Goal: Task Accomplishment & Management: Manage account settings

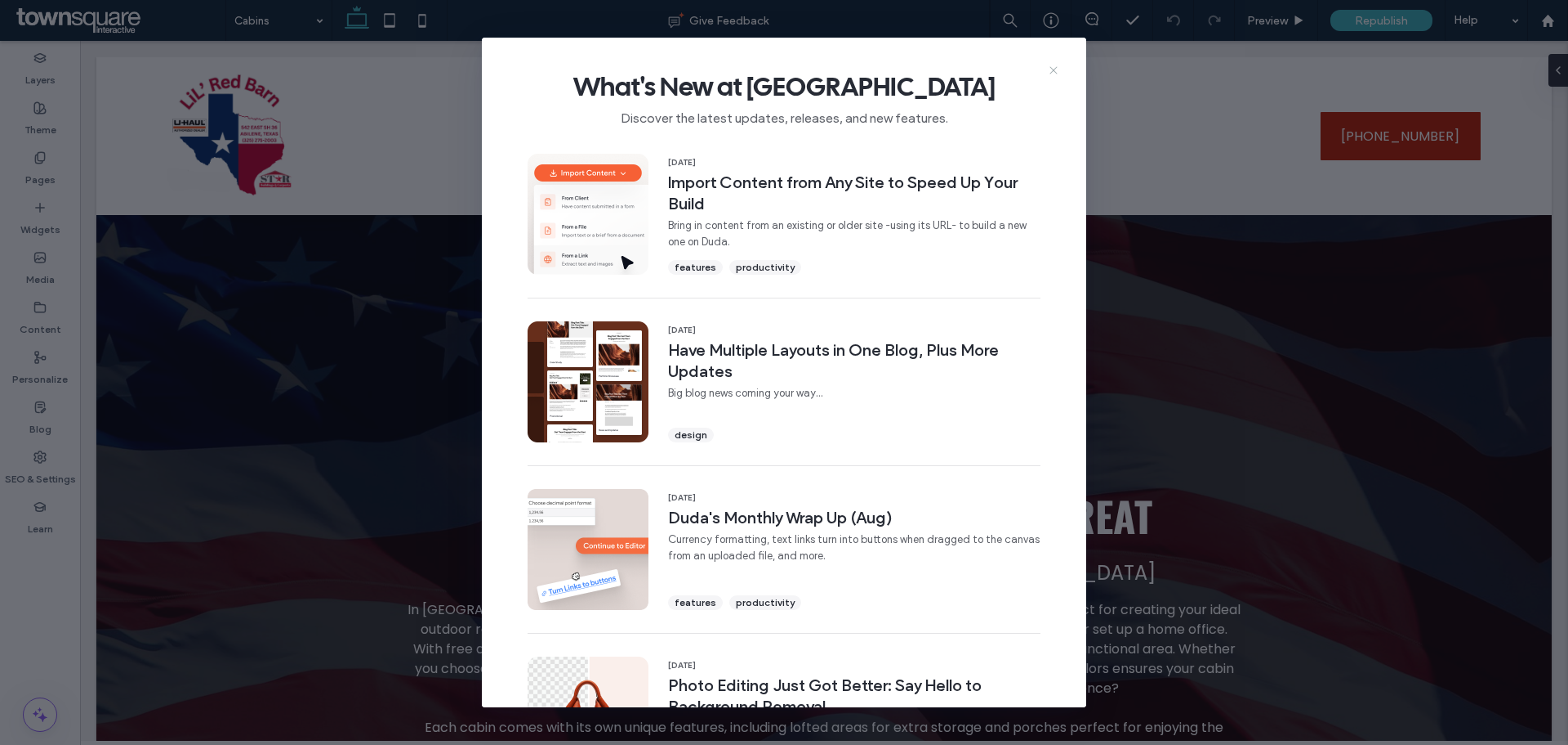
click at [1045, 71] on icon at bounding box center [1054, 70] width 13 height 13
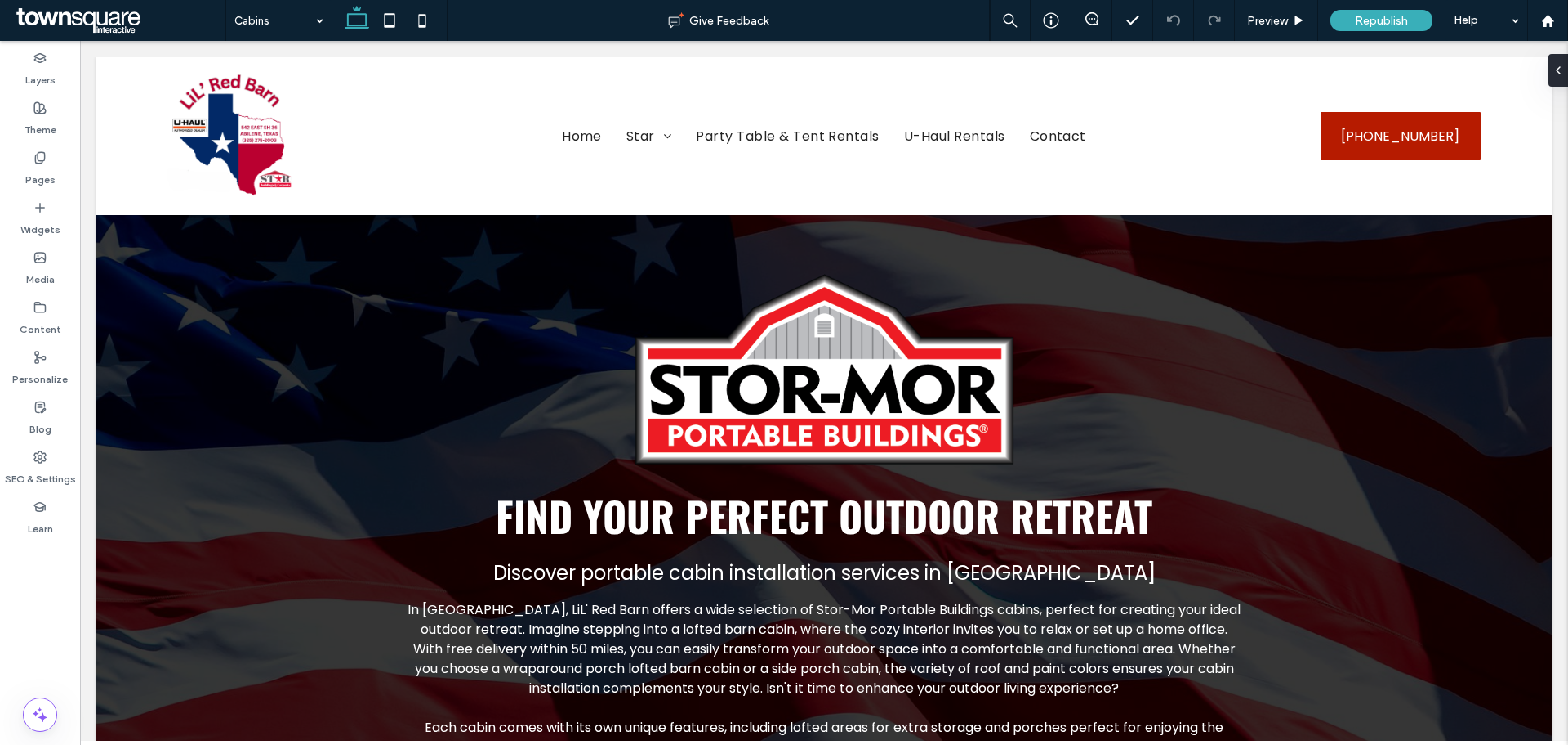
click at [33, 169] on label "Pages" at bounding box center [40, 175] width 30 height 23
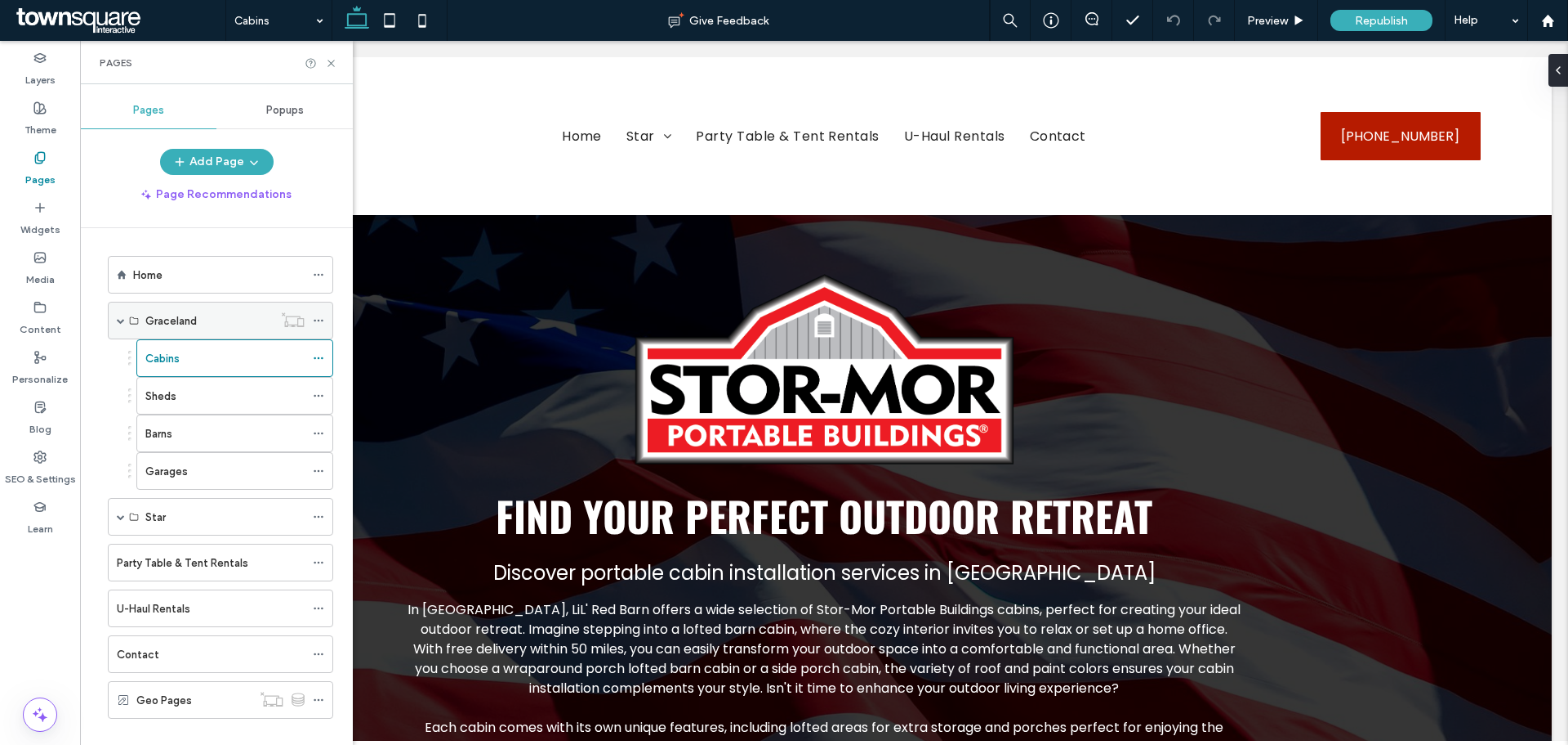
click at [319, 322] on icon at bounding box center [319, 321] width 11 height 11
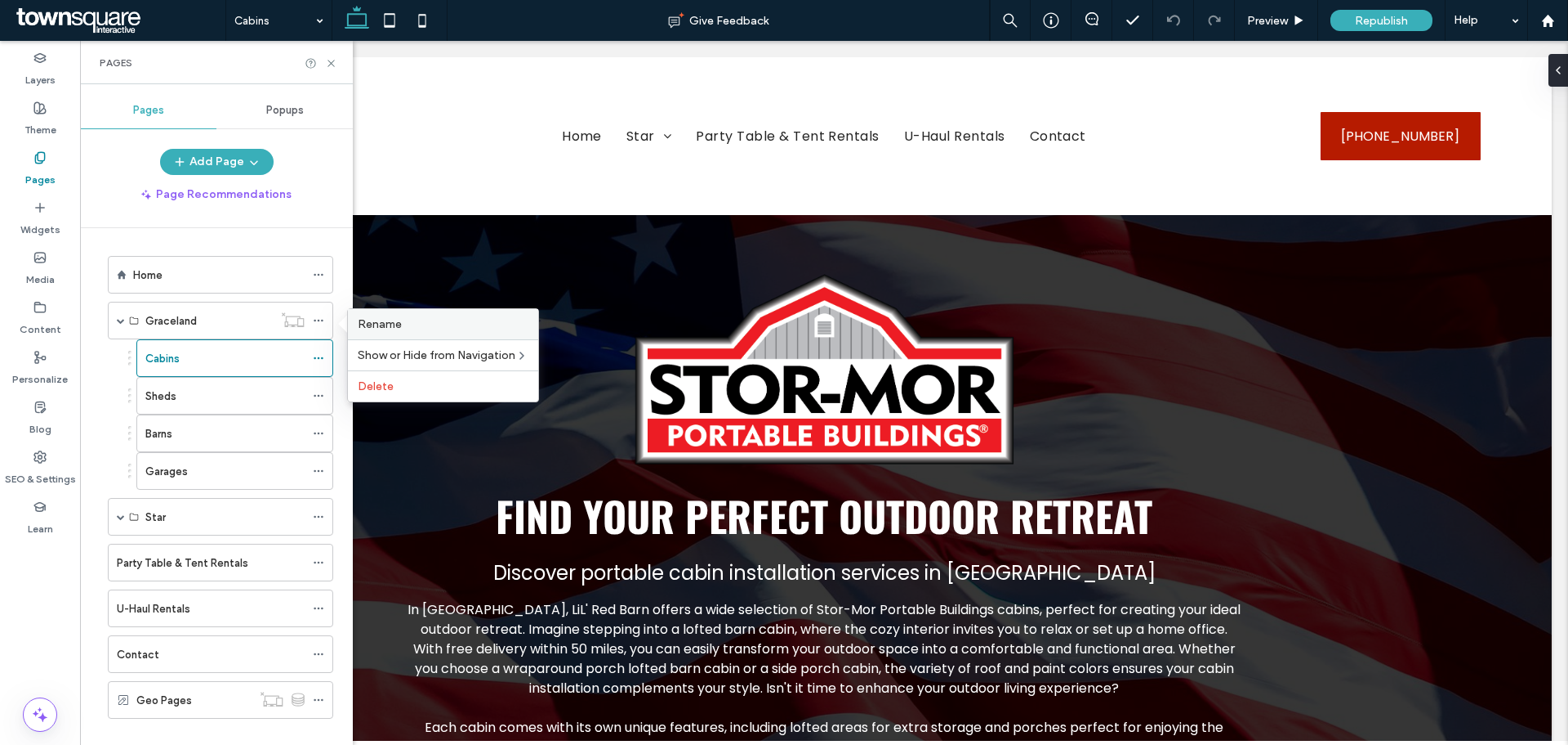
click at [398, 330] on span "Rename" at bounding box center [380, 323] width 44 height 14
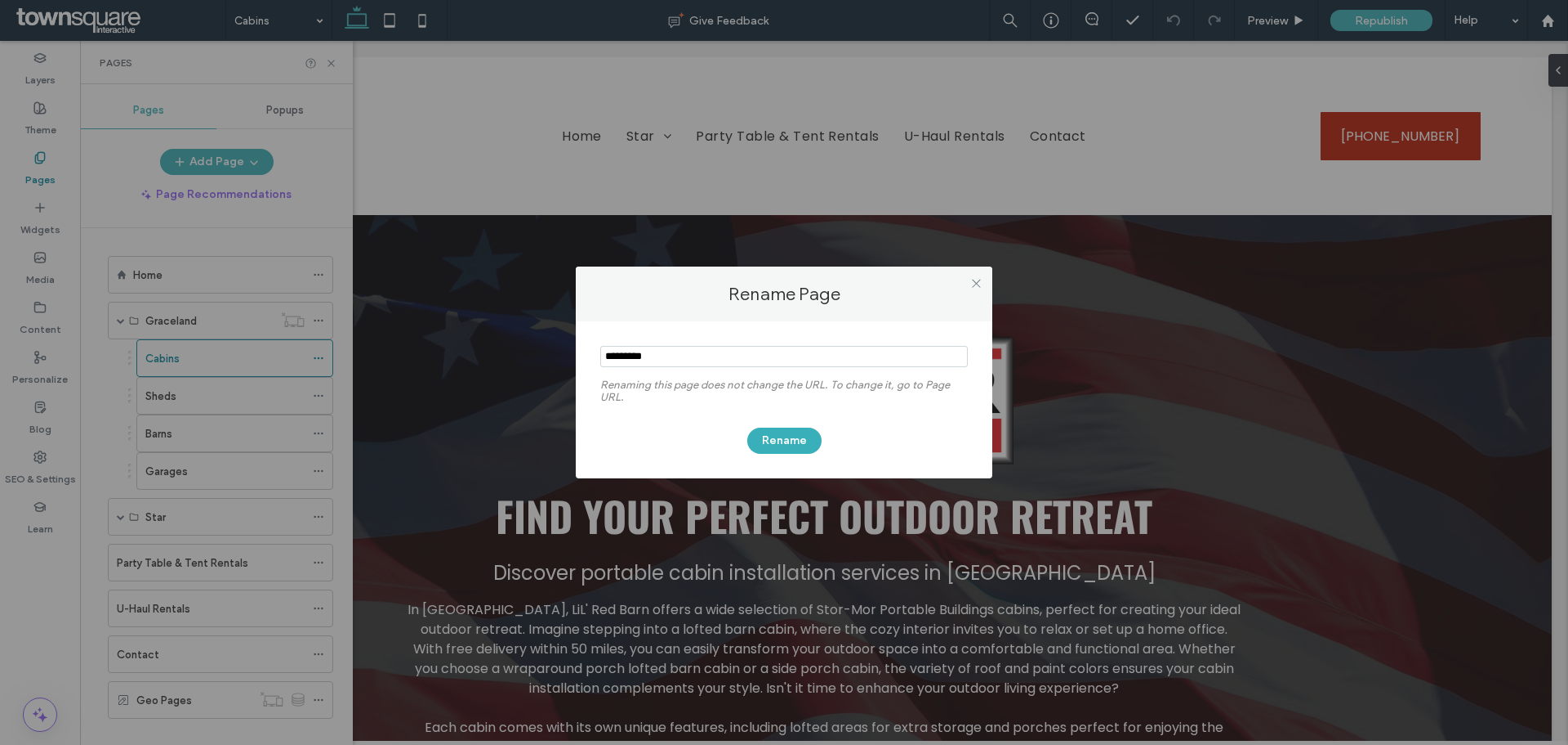
click at [708, 366] on input "notEmpty" at bounding box center [784, 356] width 367 height 21
type input "********"
click at [781, 442] on button "Rename" at bounding box center [784, 440] width 74 height 26
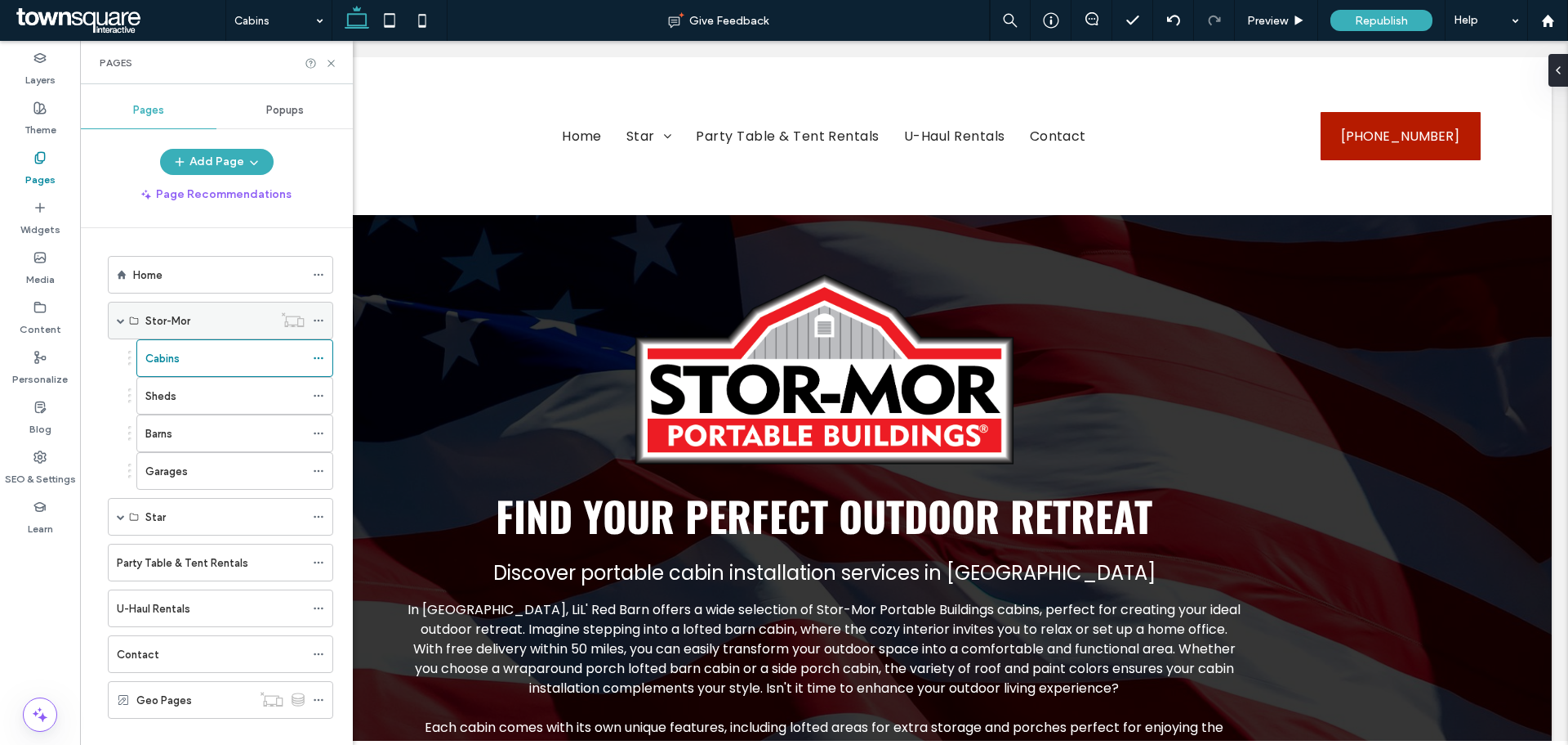
click at [314, 323] on icon at bounding box center [319, 321] width 11 height 11
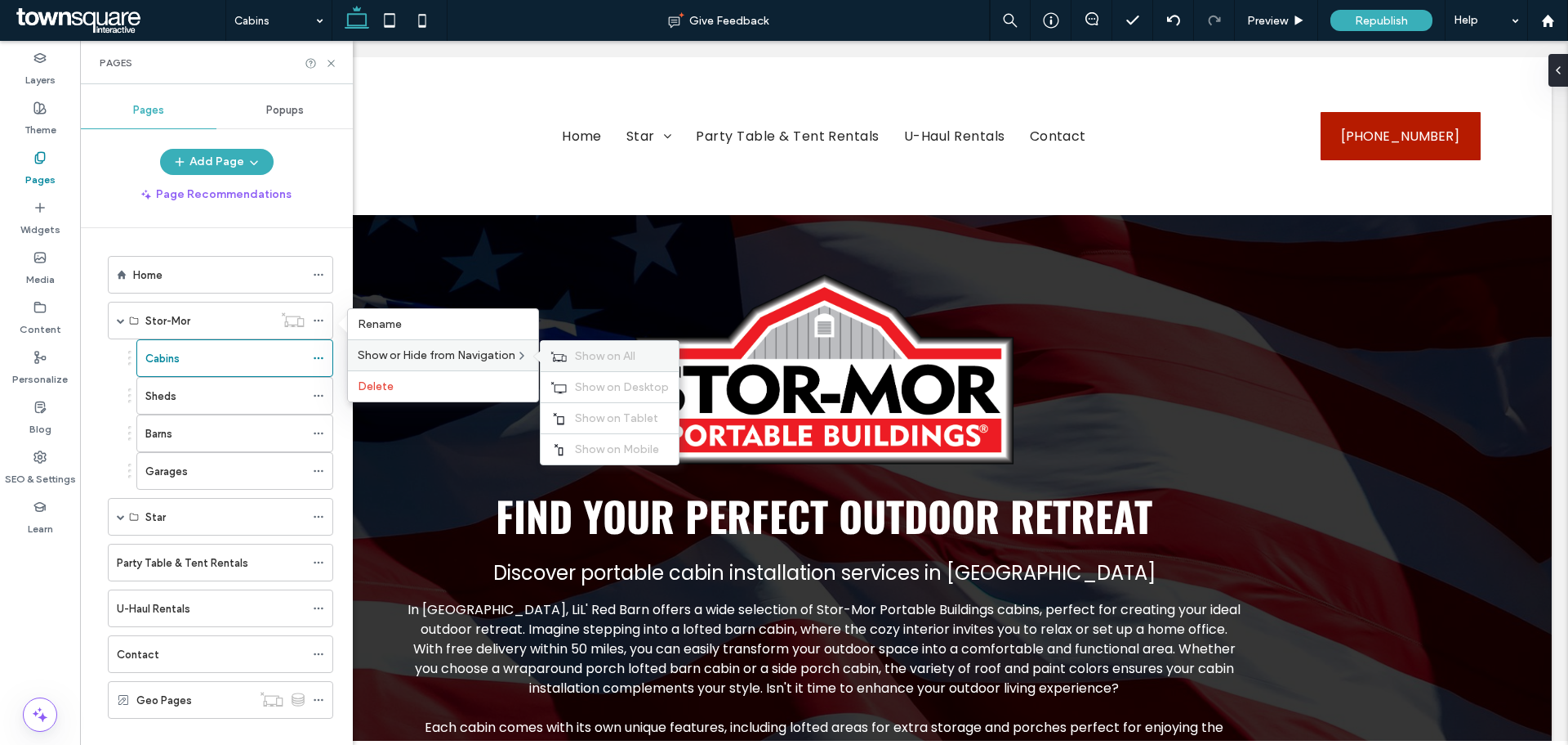
click at [575, 348] on div "Show on All" at bounding box center [610, 356] width 138 height 30
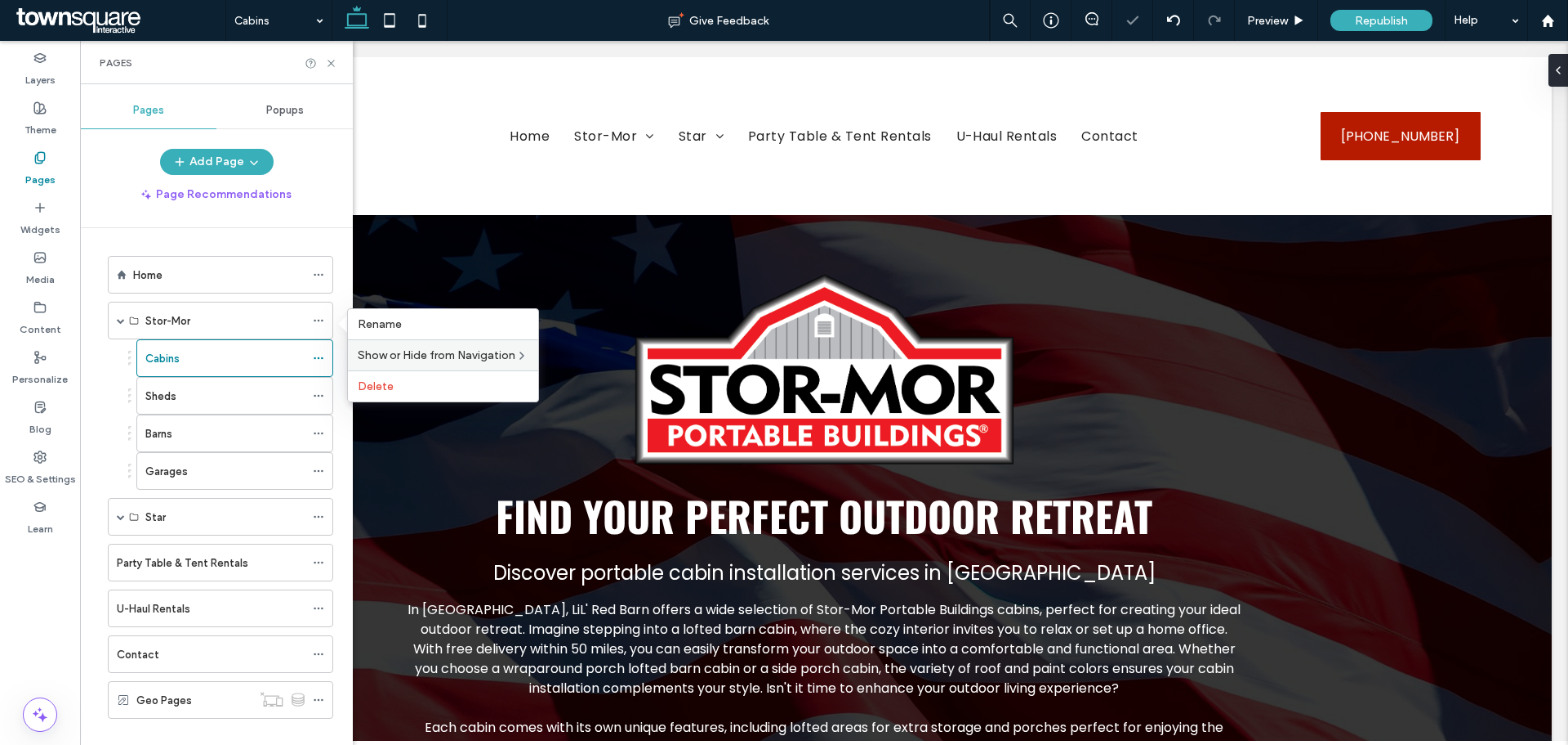
click at [279, 246] on div "Home Stor-Mor Cabins Sheds Barns Garages Star Carports Metal Buildings & Garage…" at bounding box center [227, 481] width 253 height 508
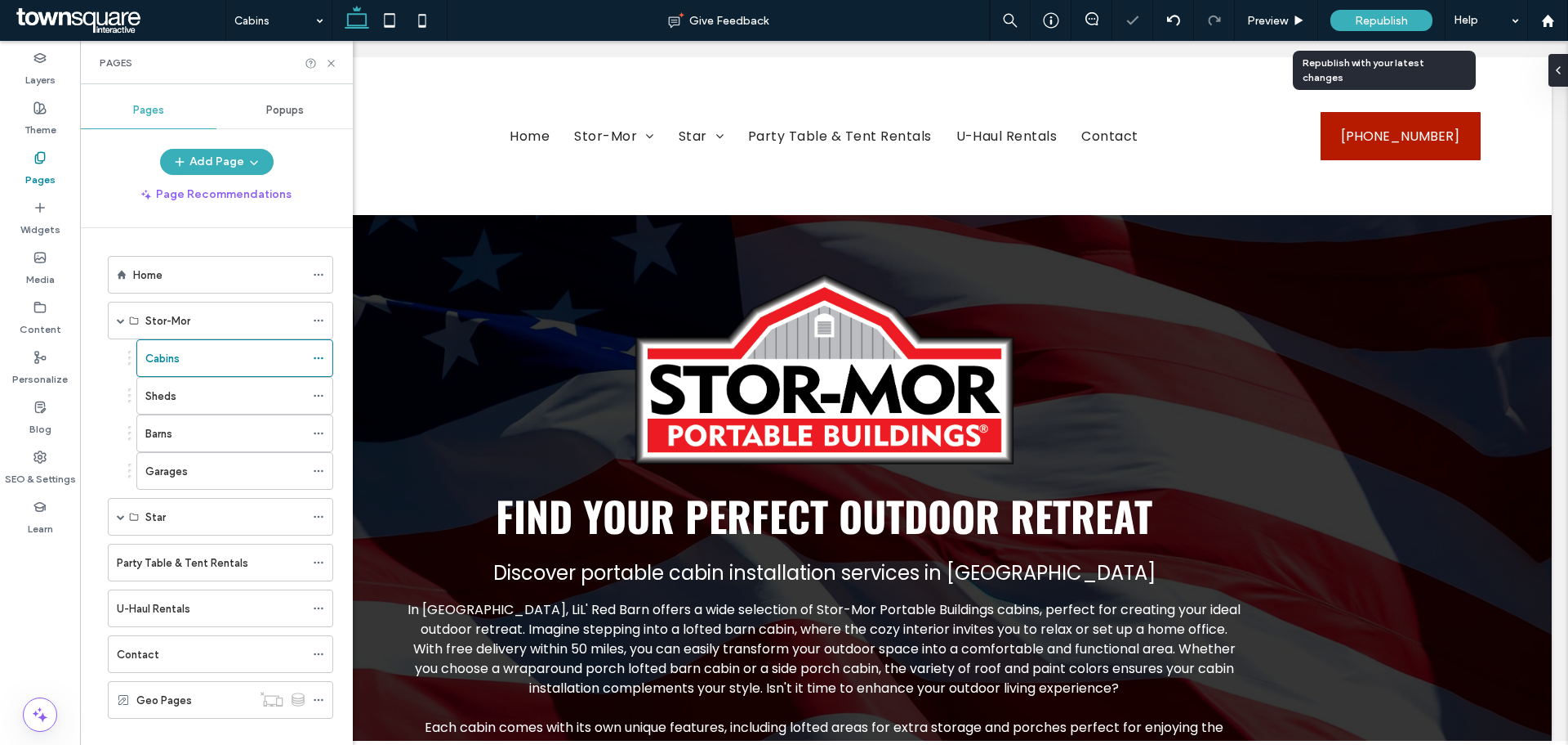
click at [1045, 19] on span "Republish" at bounding box center [1382, 20] width 53 height 14
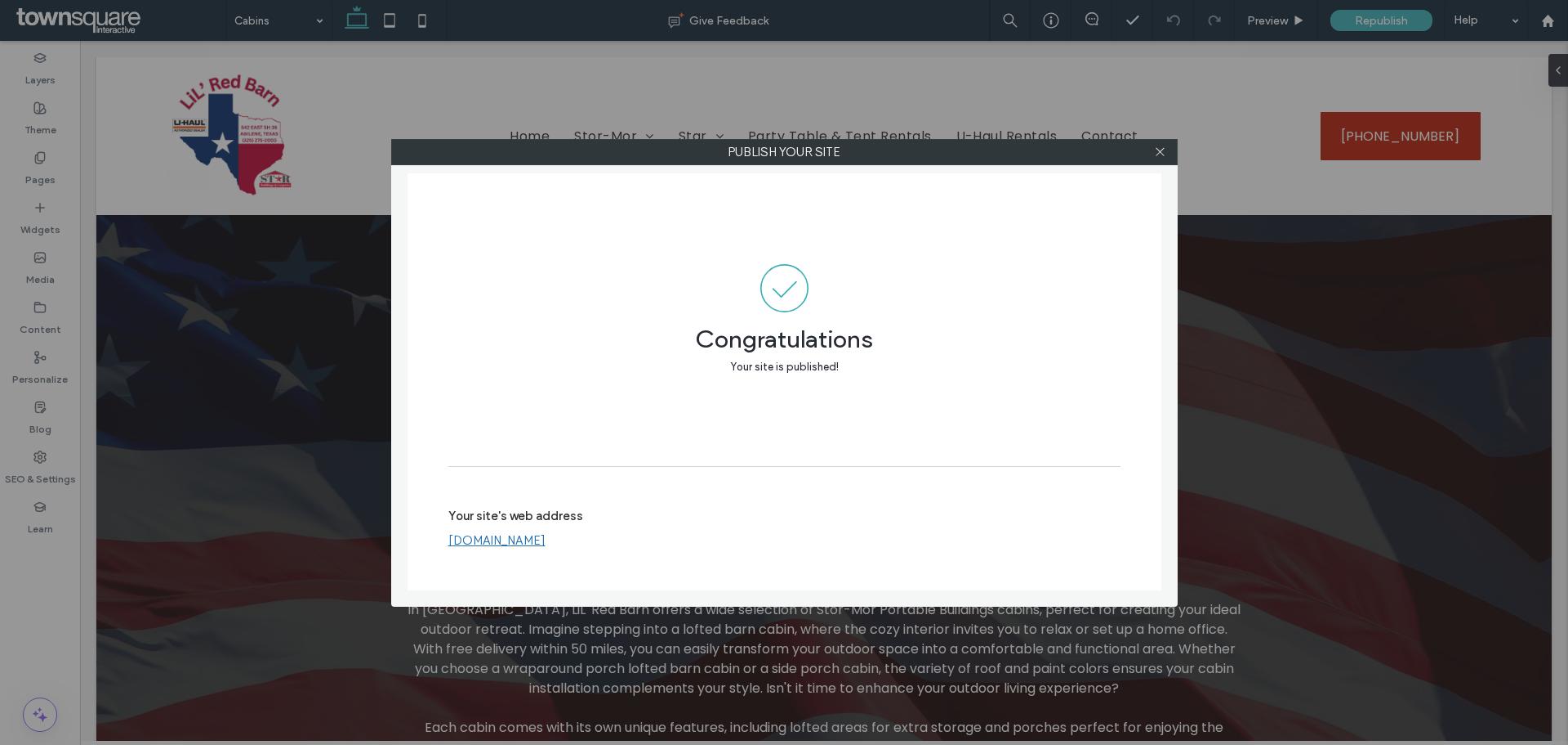
drag, startPoint x: 1163, startPoint y: 152, endPoint x: 1111, endPoint y: 170, distance: 55.0
click at [1045, 152] on icon at bounding box center [1159, 151] width 12 height 12
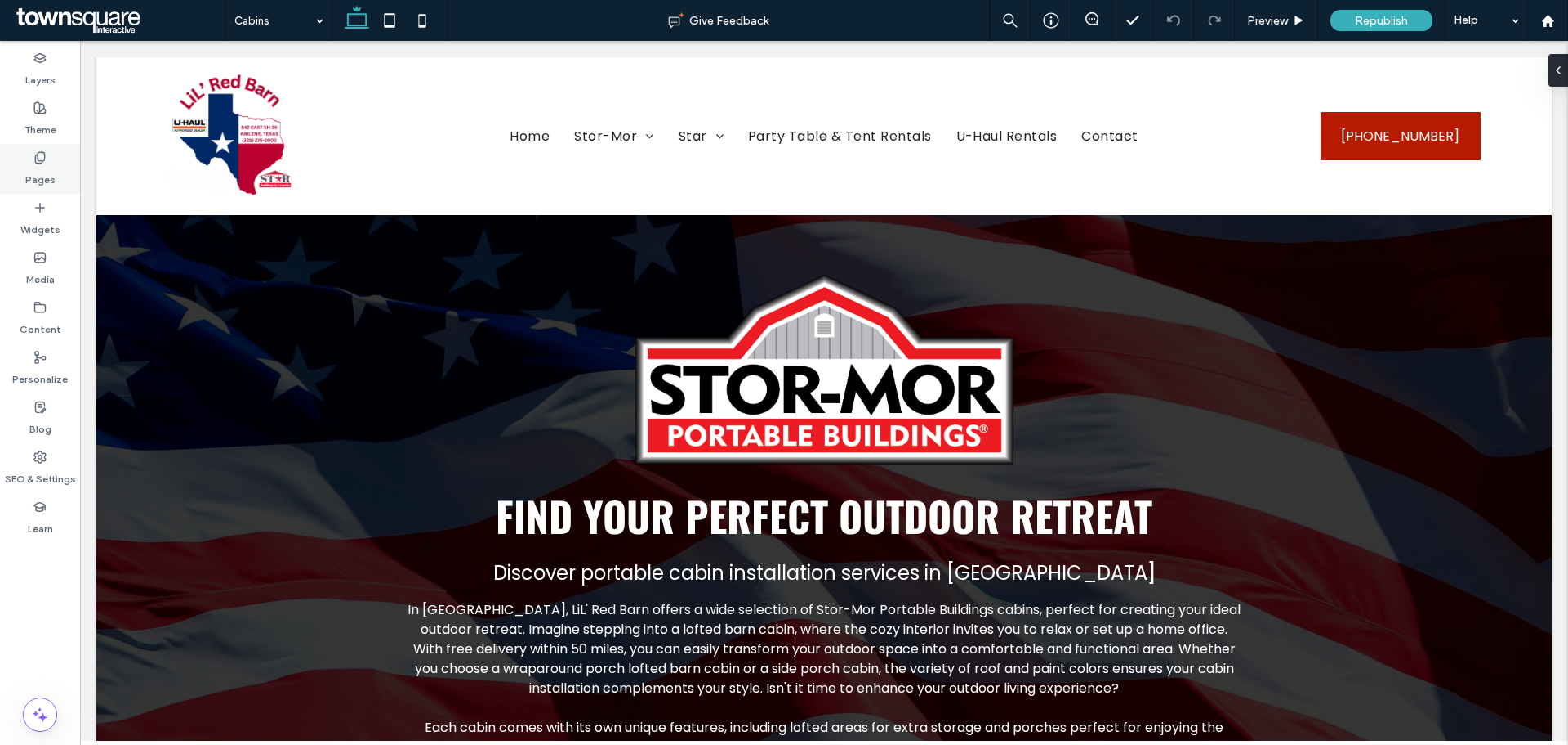
click at [28, 185] on label "Pages" at bounding box center [40, 175] width 30 height 23
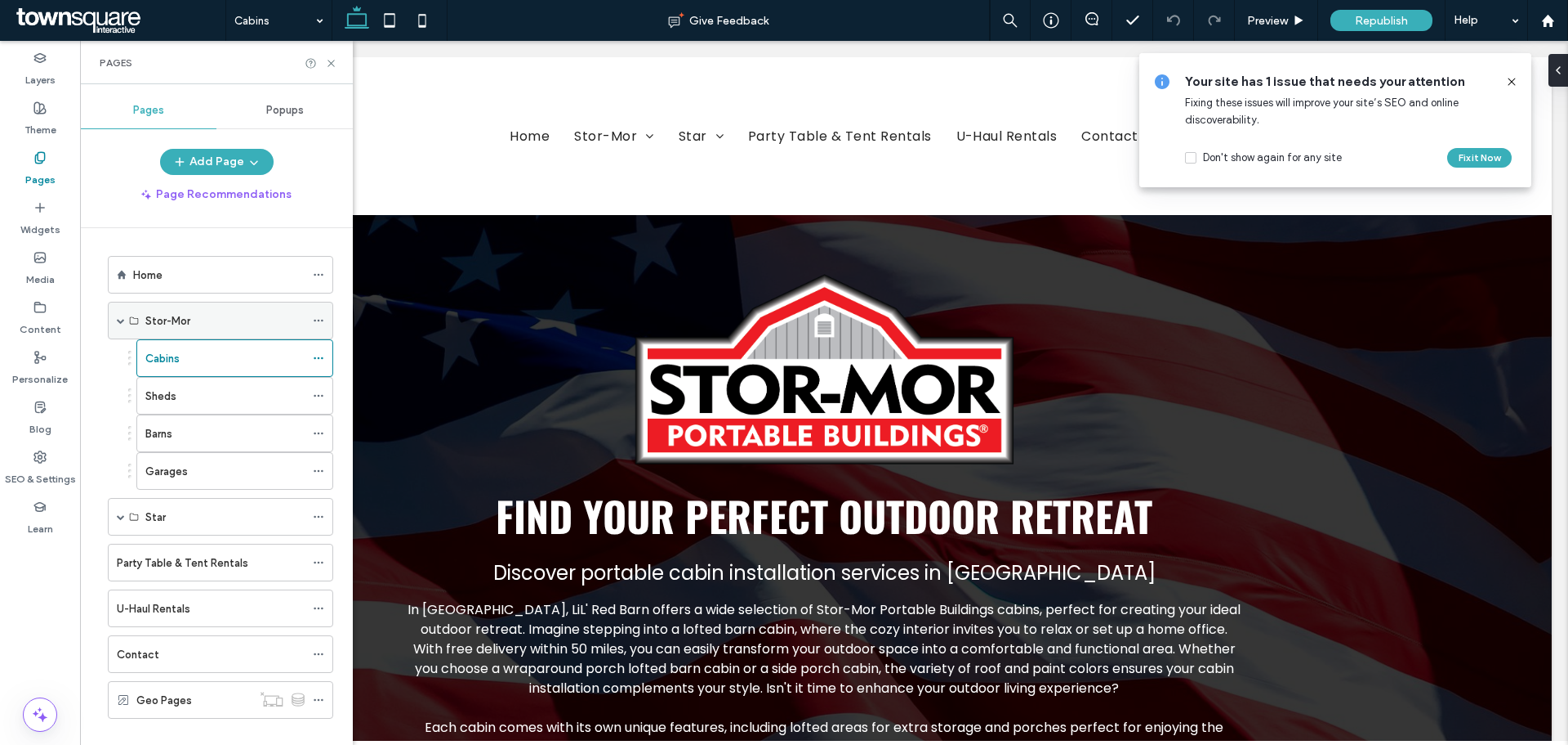
click at [322, 308] on span at bounding box center [319, 320] width 11 height 25
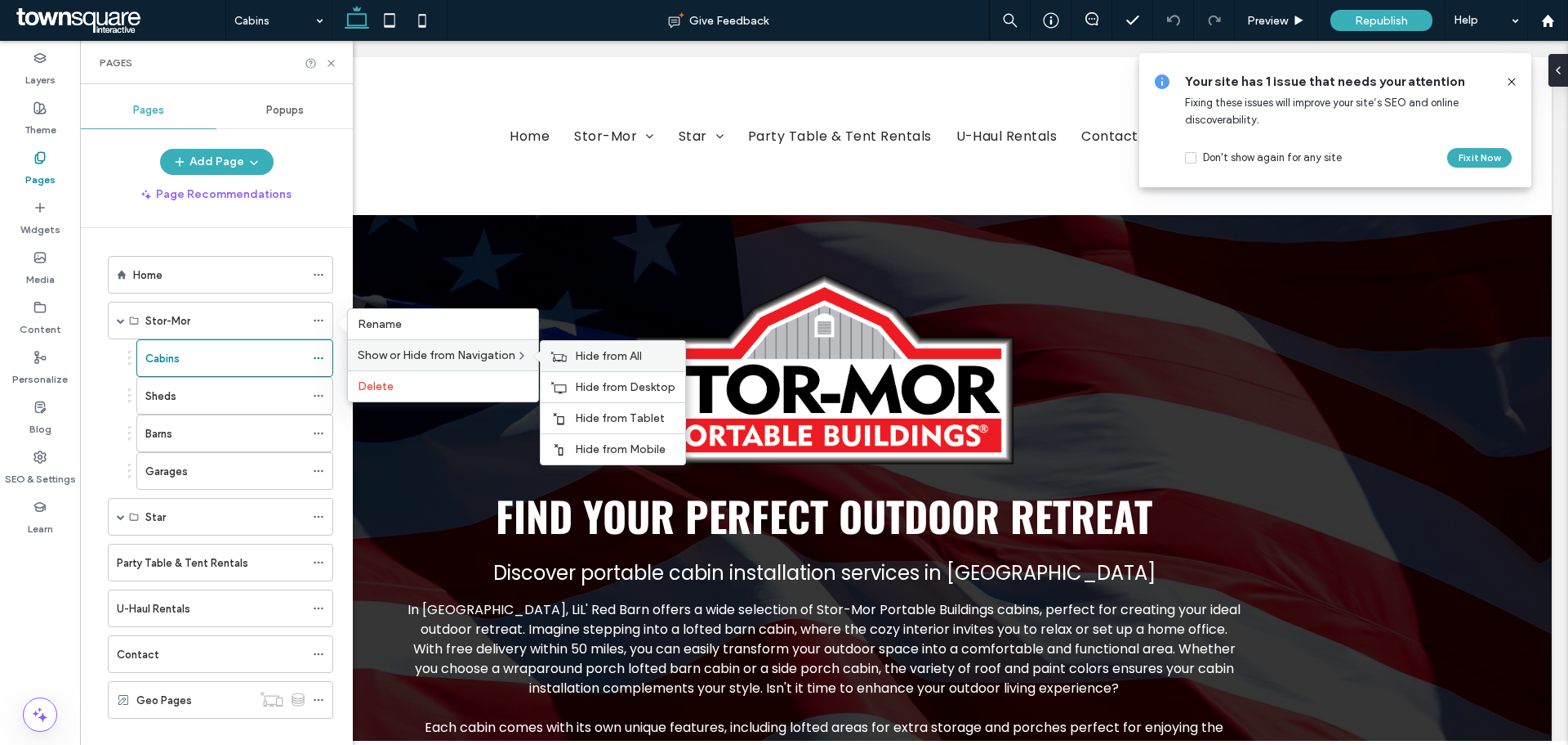
click at [580, 353] on span "Hide from All" at bounding box center [608, 356] width 67 height 14
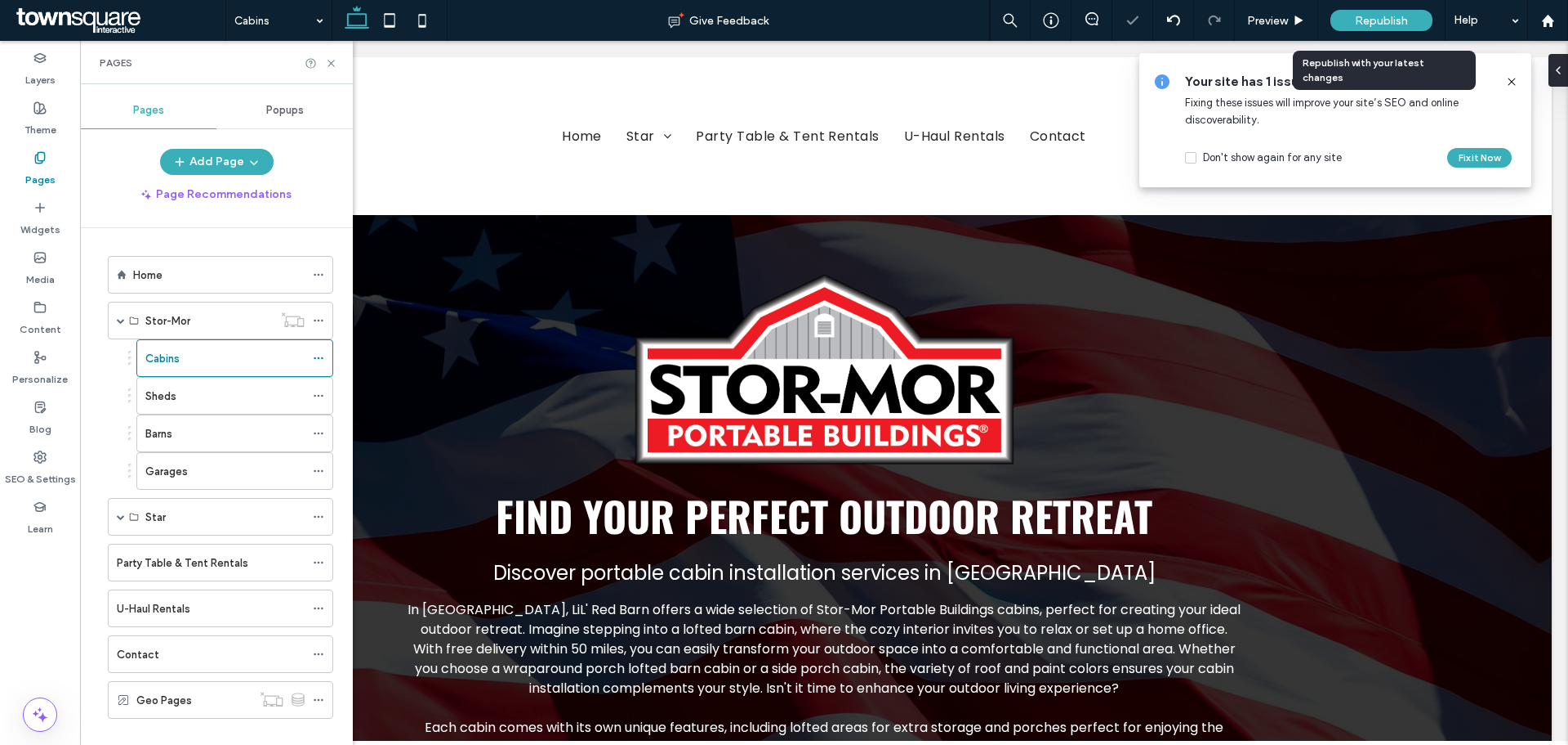
click at [1045, 24] on span "Republish" at bounding box center [1382, 20] width 53 height 14
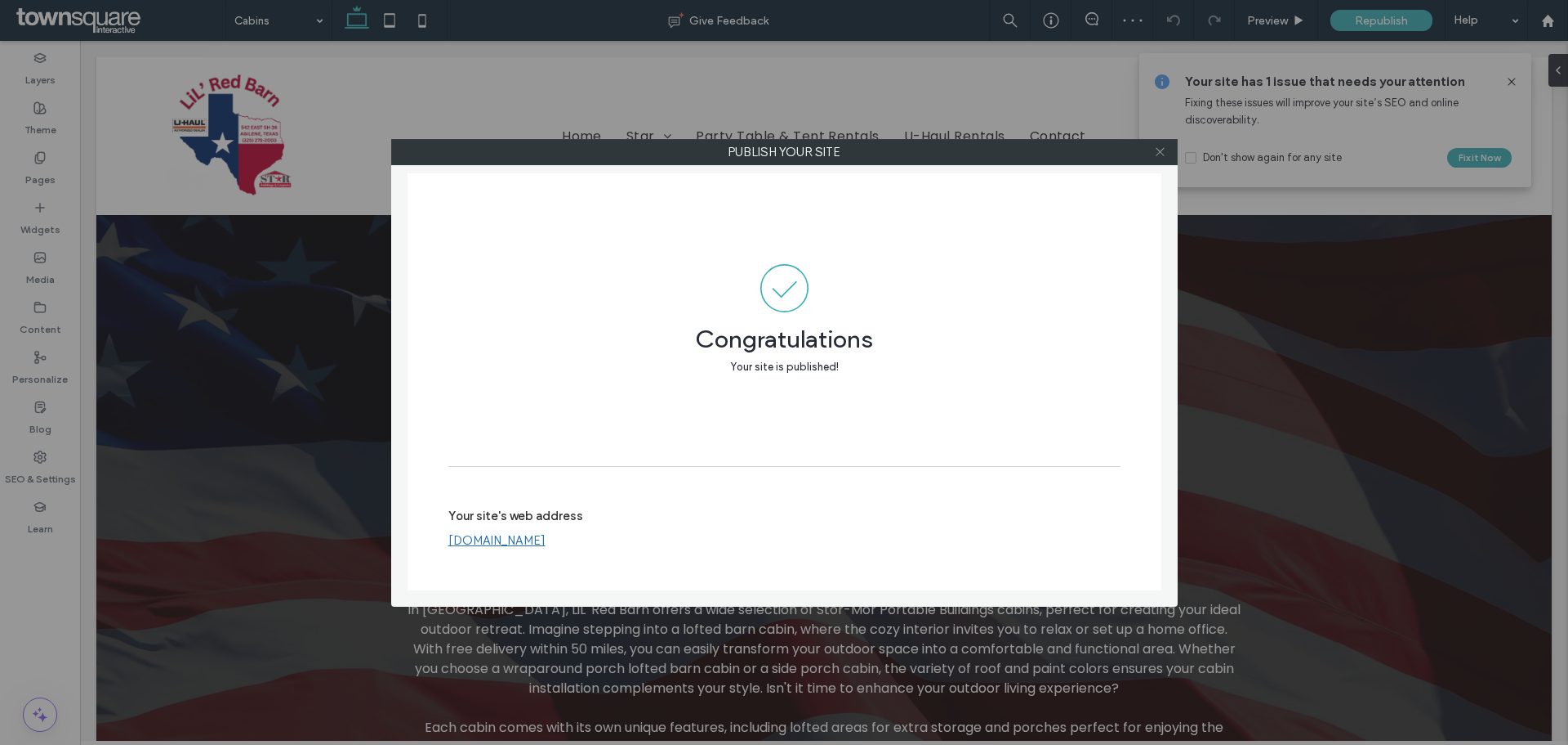
click at [1045, 148] on icon at bounding box center [1159, 151] width 12 height 12
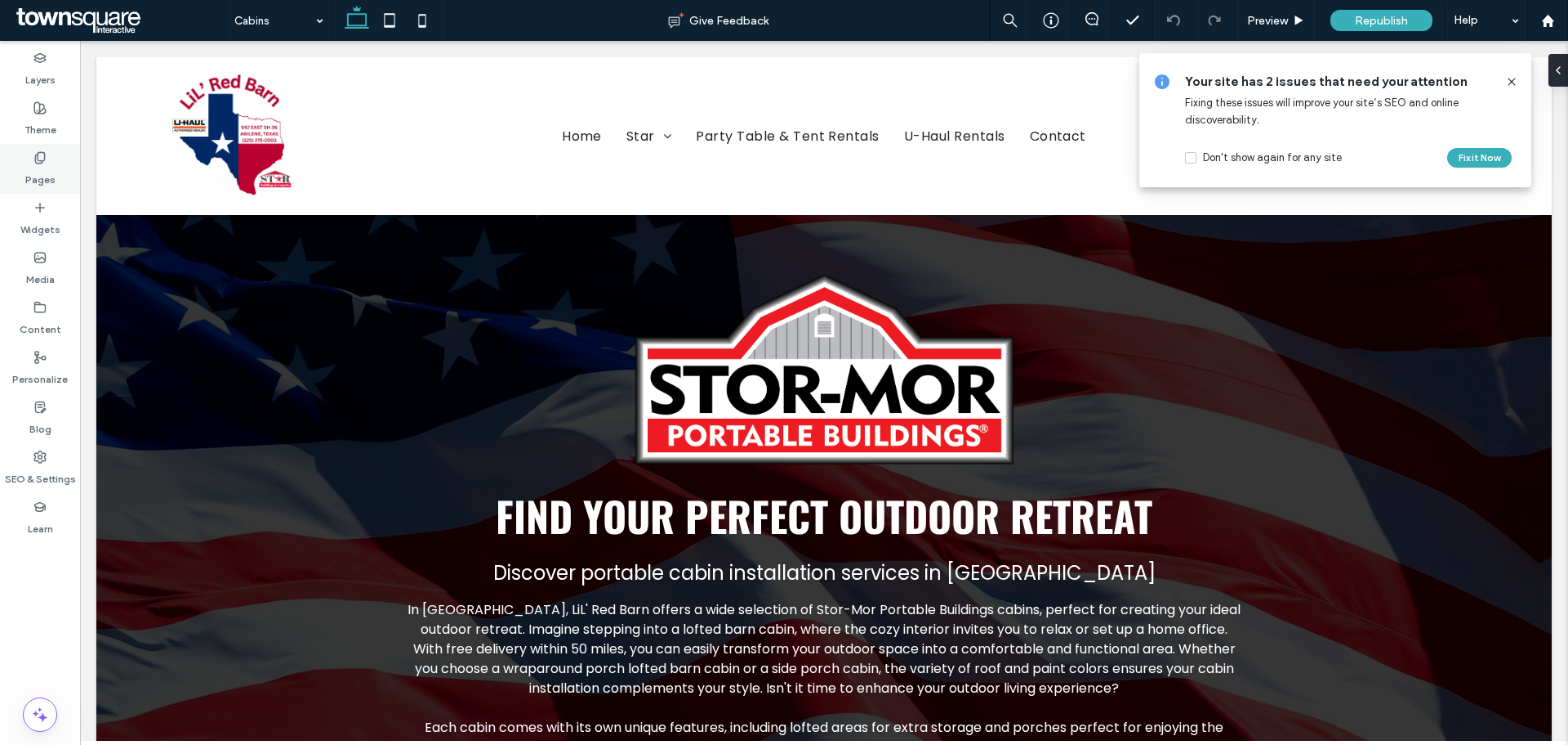
click at [44, 186] on label "Pages" at bounding box center [40, 175] width 30 height 23
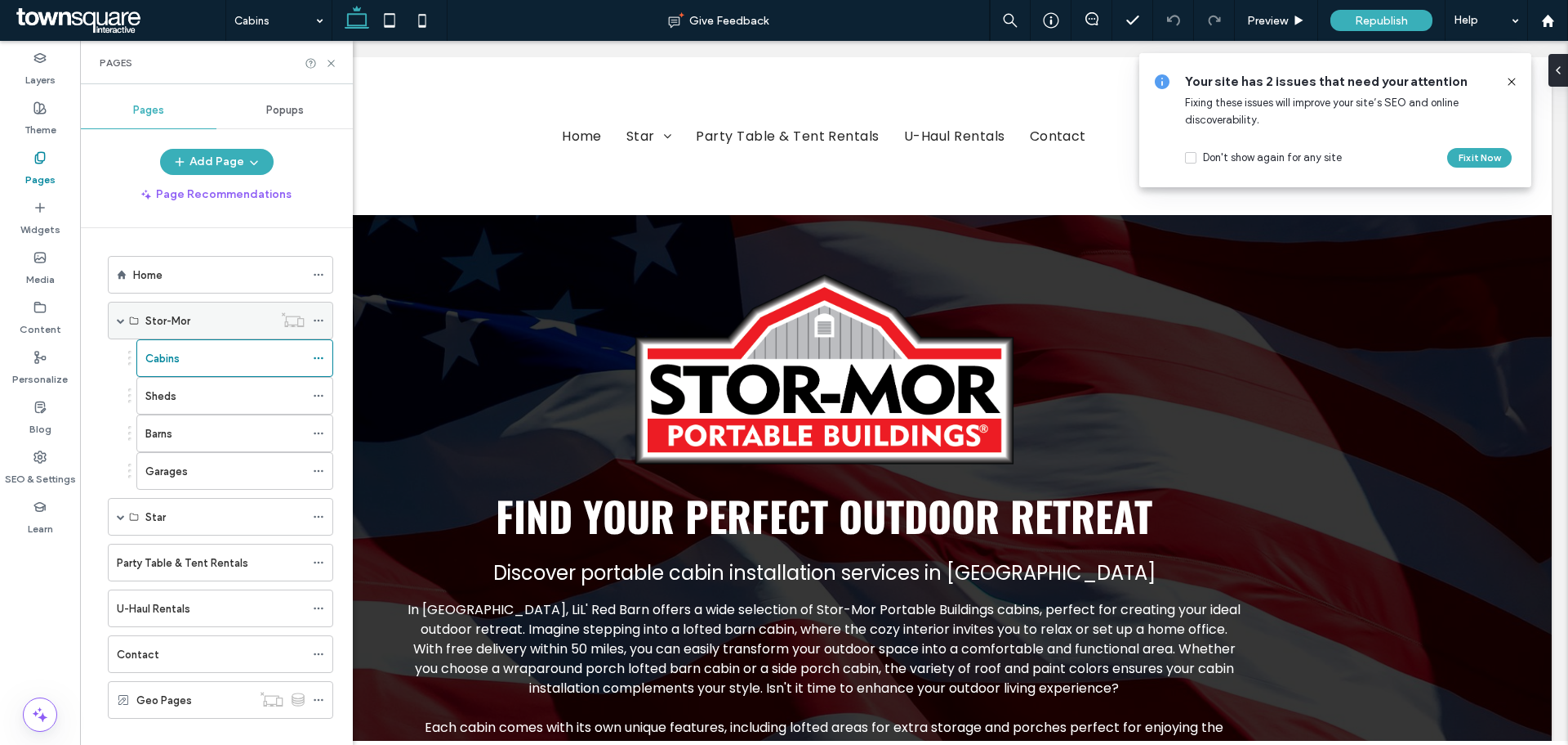
click at [322, 318] on icon at bounding box center [319, 321] width 11 height 11
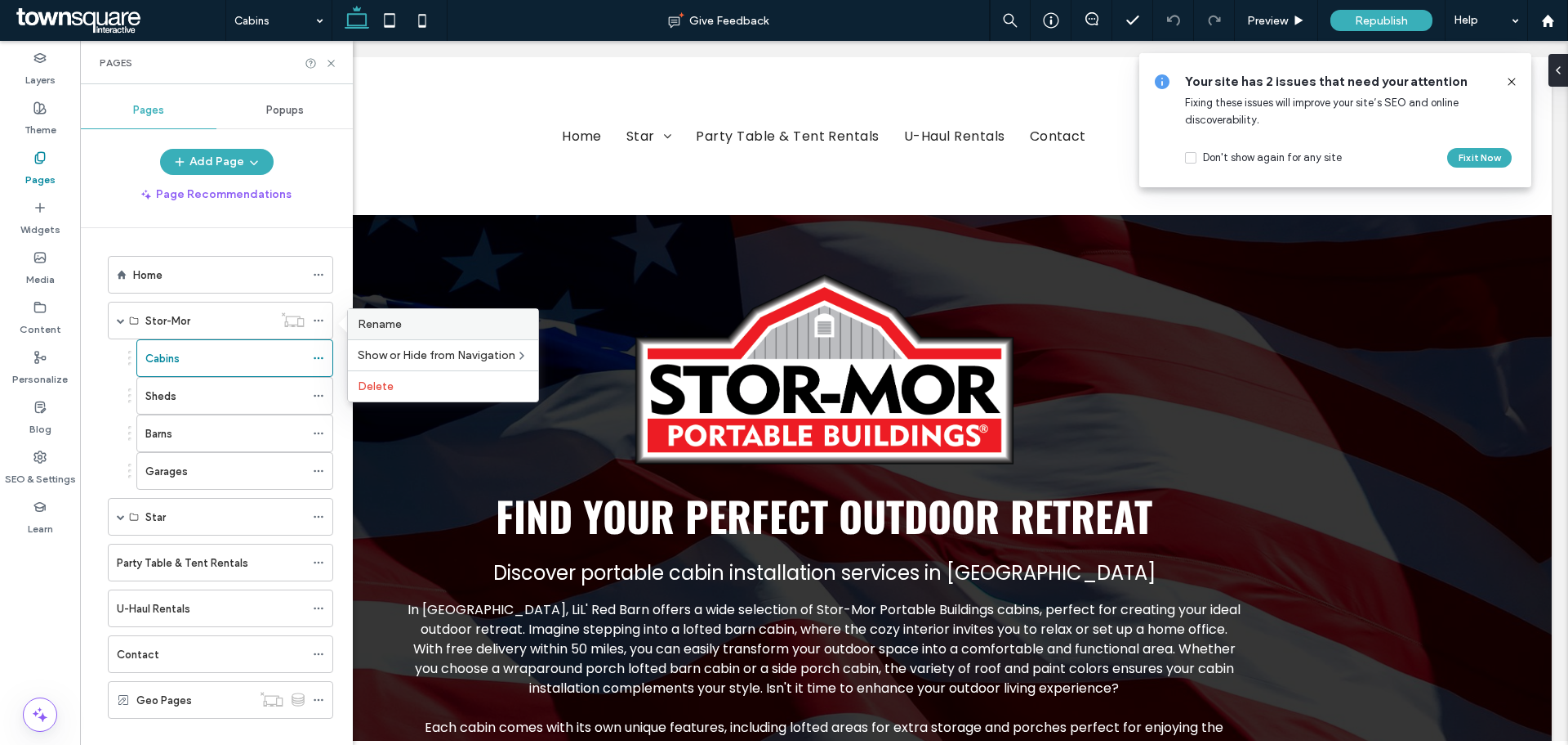
click at [426, 330] on label "Rename" at bounding box center [443, 323] width 171 height 14
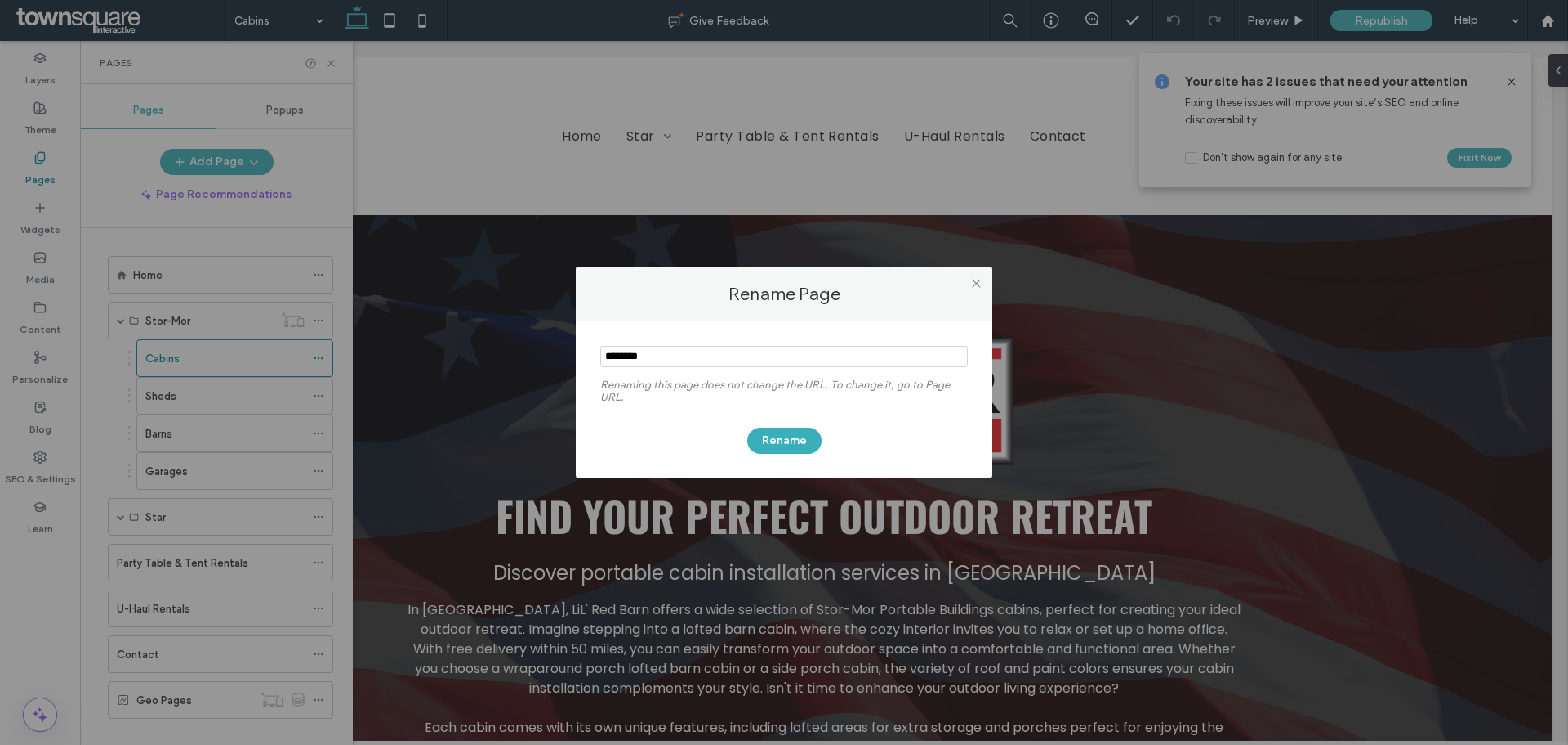
click at [802, 352] on input "notEmpty" at bounding box center [784, 356] width 367 height 21
type input "*********"
click at [802, 433] on button "Rename" at bounding box center [784, 440] width 74 height 26
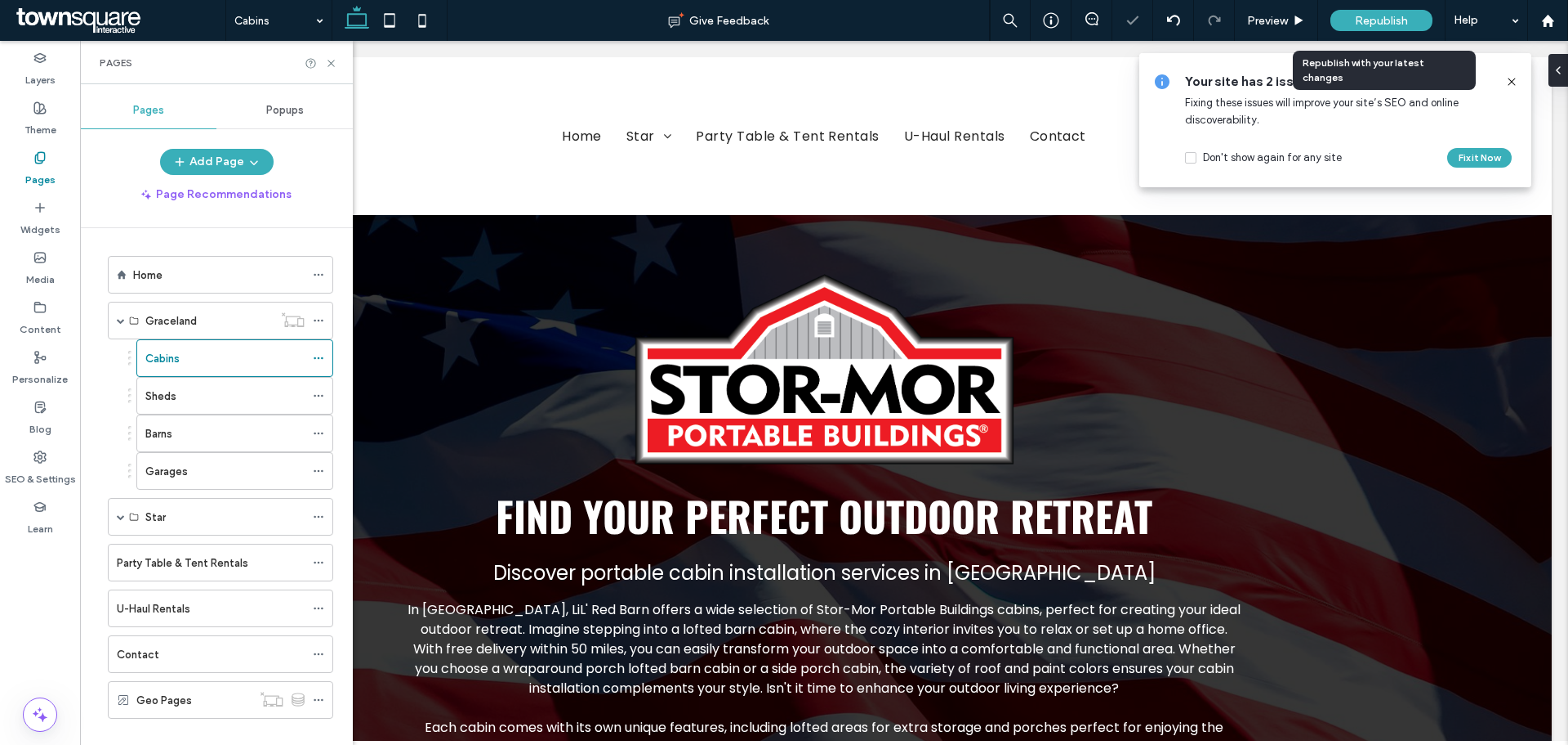
click at [1045, 23] on span "Republish" at bounding box center [1382, 20] width 53 height 14
